Goal: Task Accomplishment & Management: Manage account settings

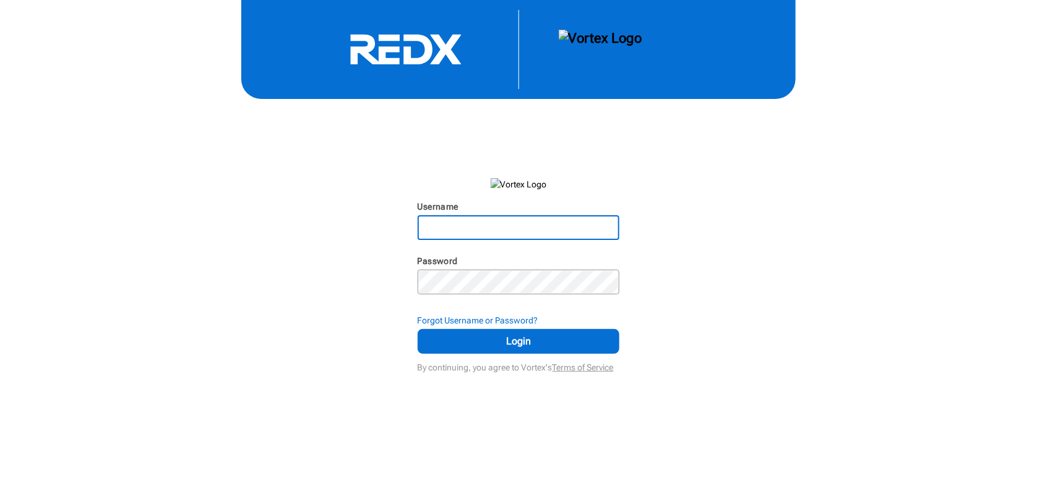
click at [447, 228] on input "Username" at bounding box center [519, 227] width 200 height 22
type input "[EMAIL_ADDRESS][DOMAIN_NAME]"
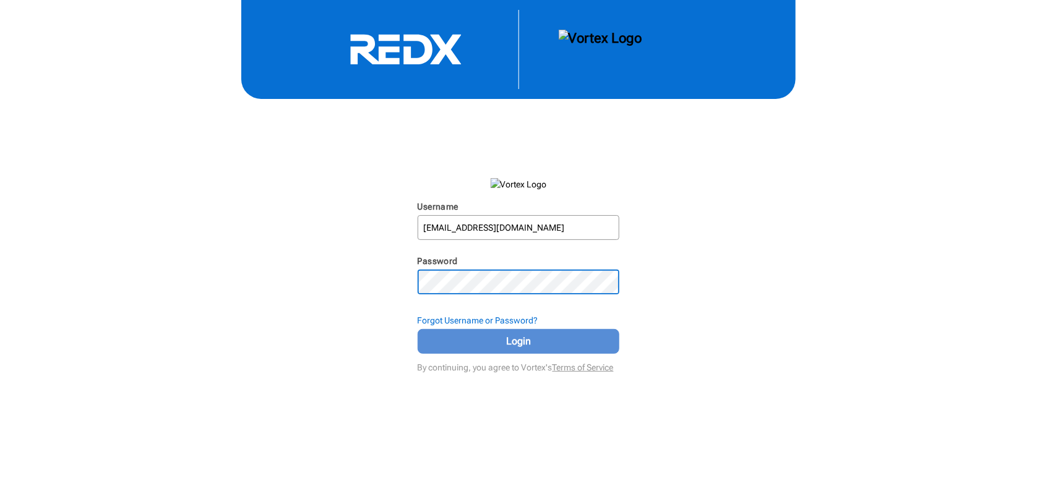
click at [523, 343] on span "Login" at bounding box center [518, 341] width 171 height 15
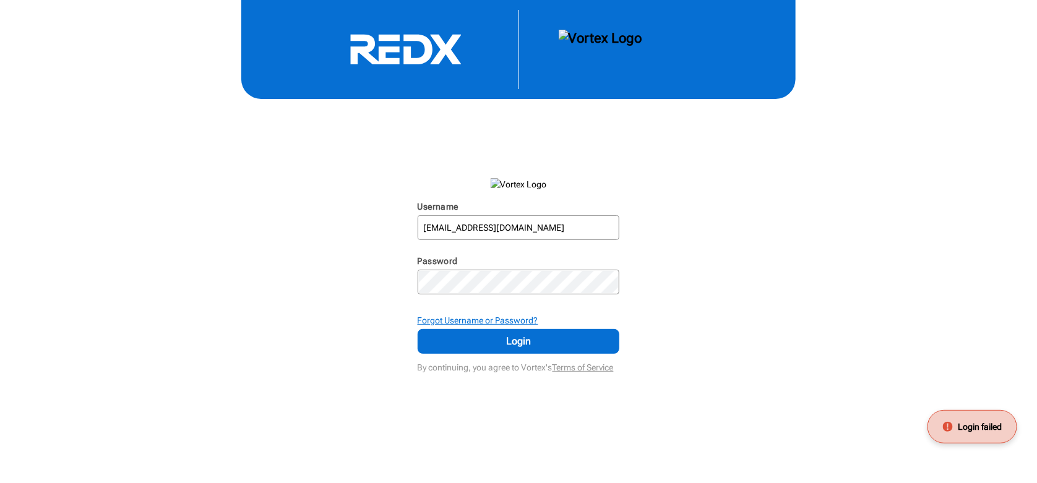
click at [451, 319] on strong "Forgot Username or Password?" at bounding box center [477, 320] width 121 height 10
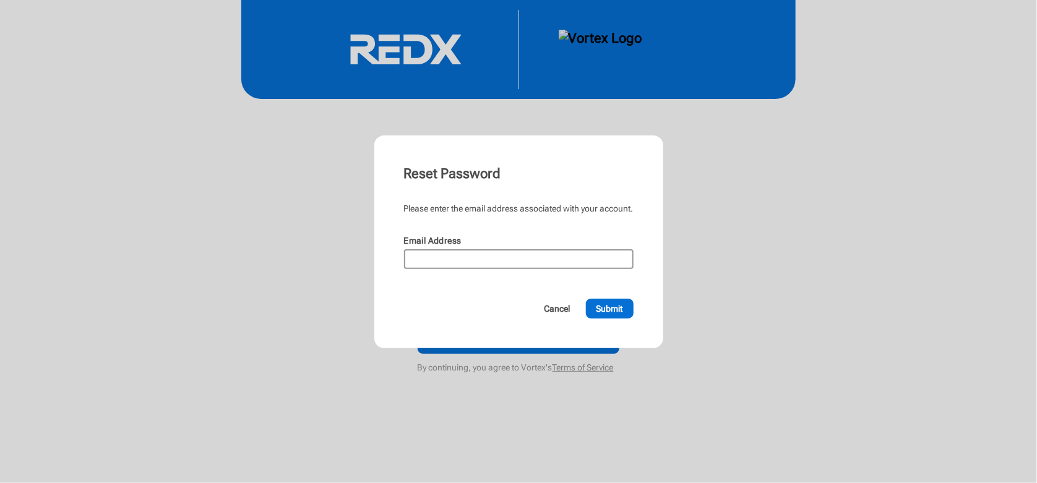
click at [437, 258] on input "Email Address" at bounding box center [518, 258] width 227 height 17
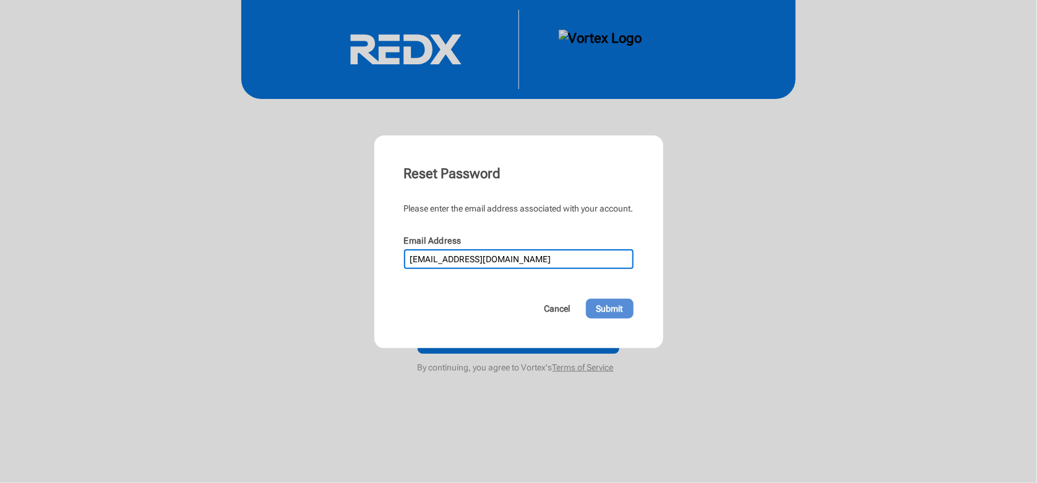
type input "[EMAIL_ADDRESS][DOMAIN_NAME]"
click at [607, 306] on span "Submit" at bounding box center [609, 308] width 27 height 12
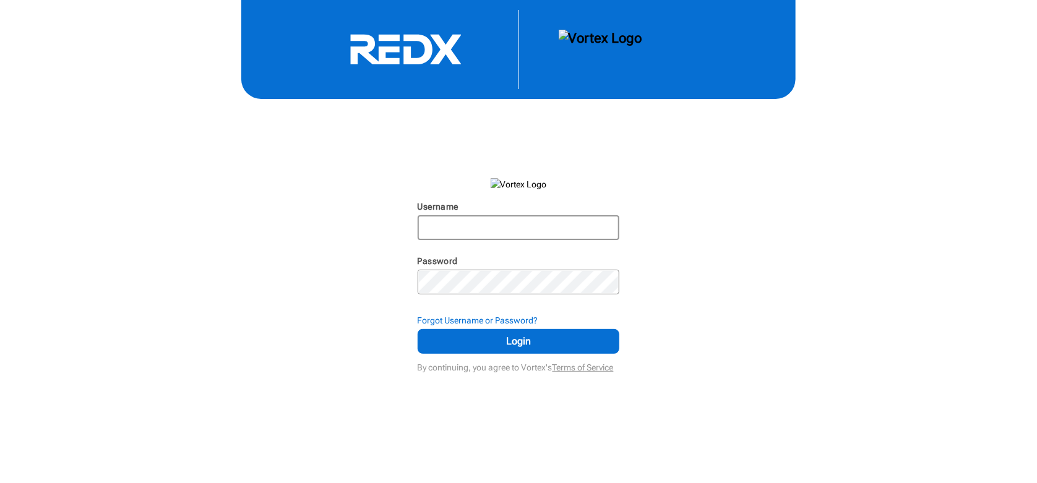
click at [439, 226] on input "Username" at bounding box center [519, 227] width 200 height 22
type input "[EMAIL_ADDRESS][DOMAIN_NAME]"
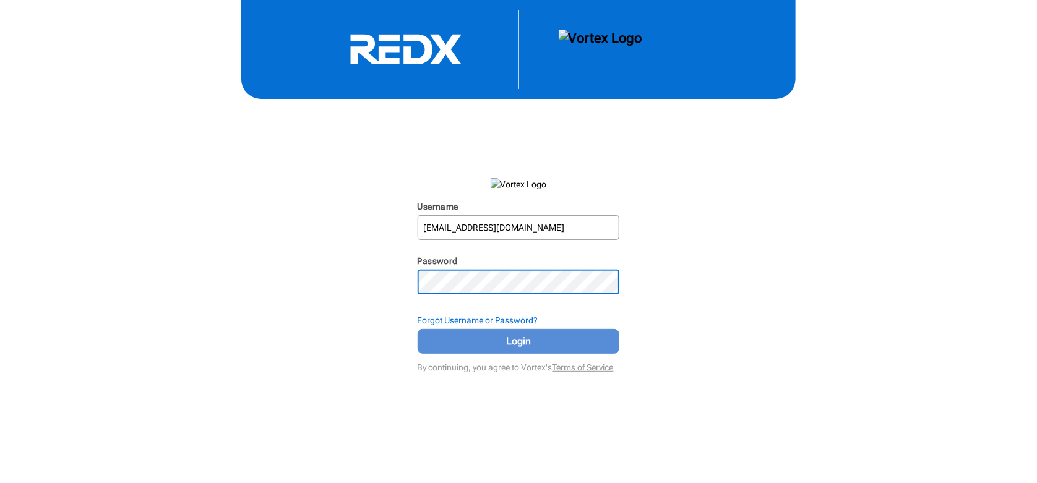
click at [523, 335] on span "Login" at bounding box center [518, 341] width 171 height 15
click at [507, 343] on span "Login" at bounding box center [518, 341] width 171 height 15
click at [503, 340] on span "Login" at bounding box center [518, 341] width 171 height 15
